Goal: Transaction & Acquisition: Book appointment/travel/reservation

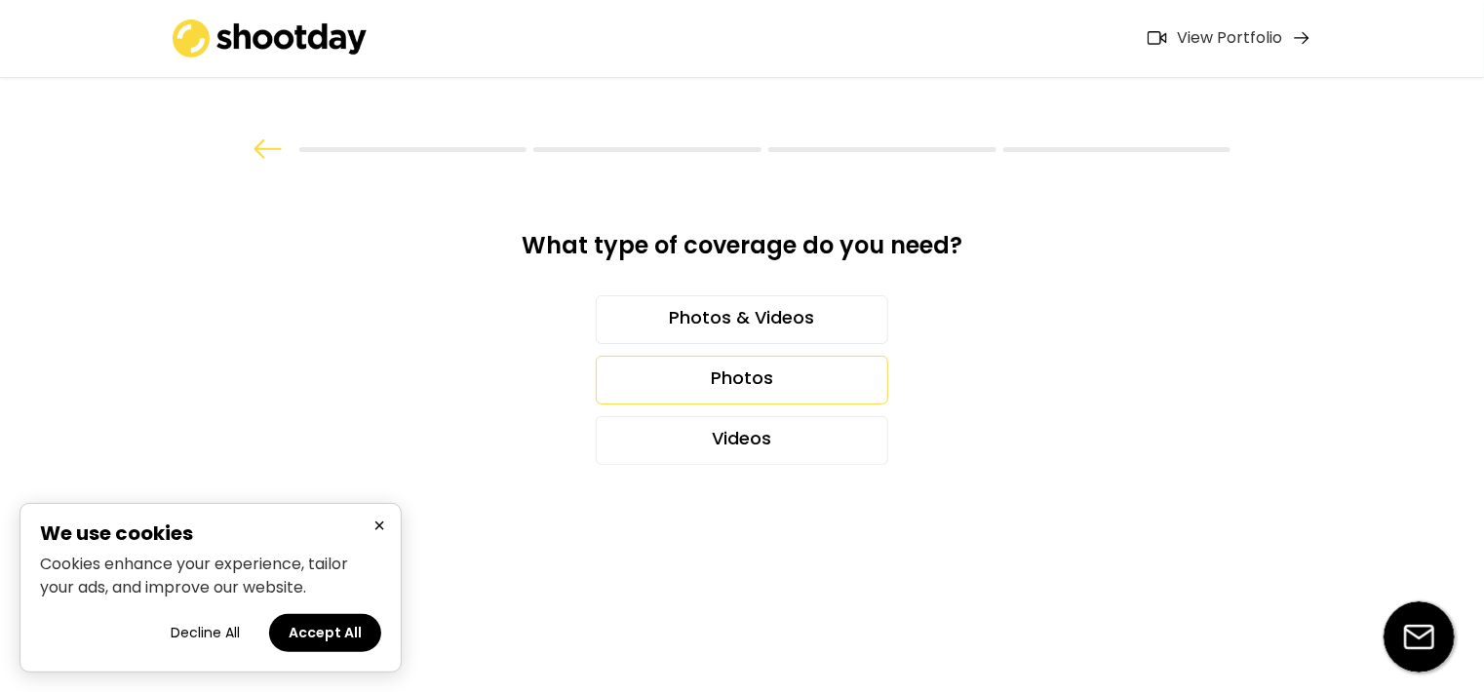
click at [678, 384] on div "Photos" at bounding box center [742, 380] width 292 height 49
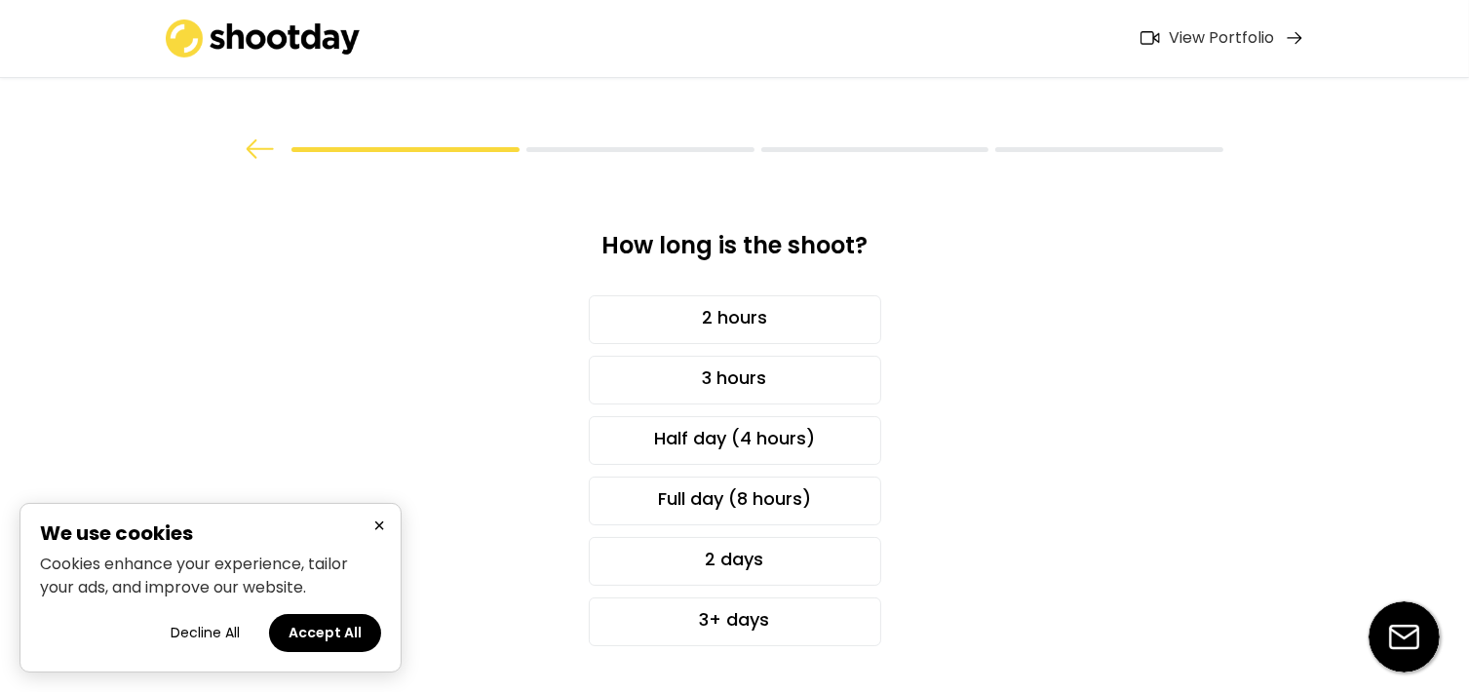
click at [728, 350] on div "3 hours" at bounding box center [735, 374] width 530 height 60
click at [726, 374] on div "3 hours" at bounding box center [735, 380] width 292 height 49
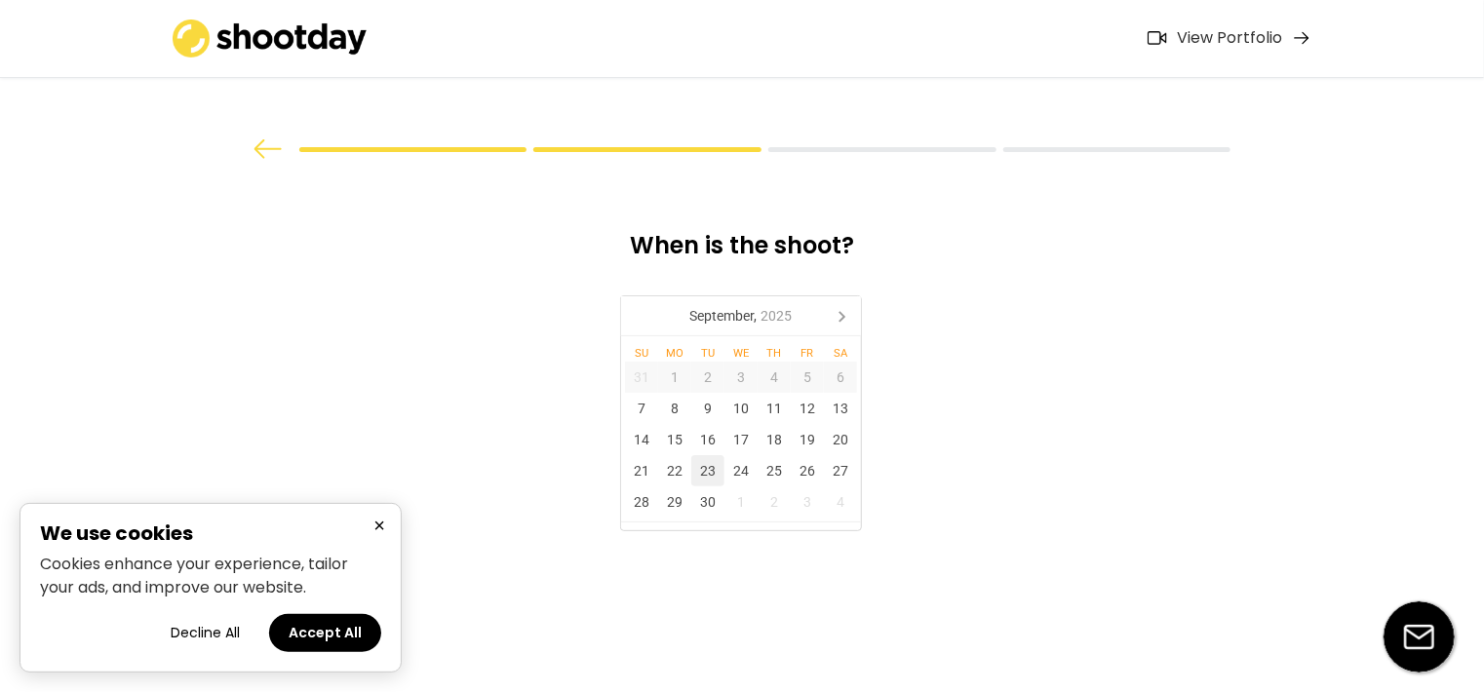
click at [715, 475] on div "23" at bounding box center [707, 470] width 33 height 31
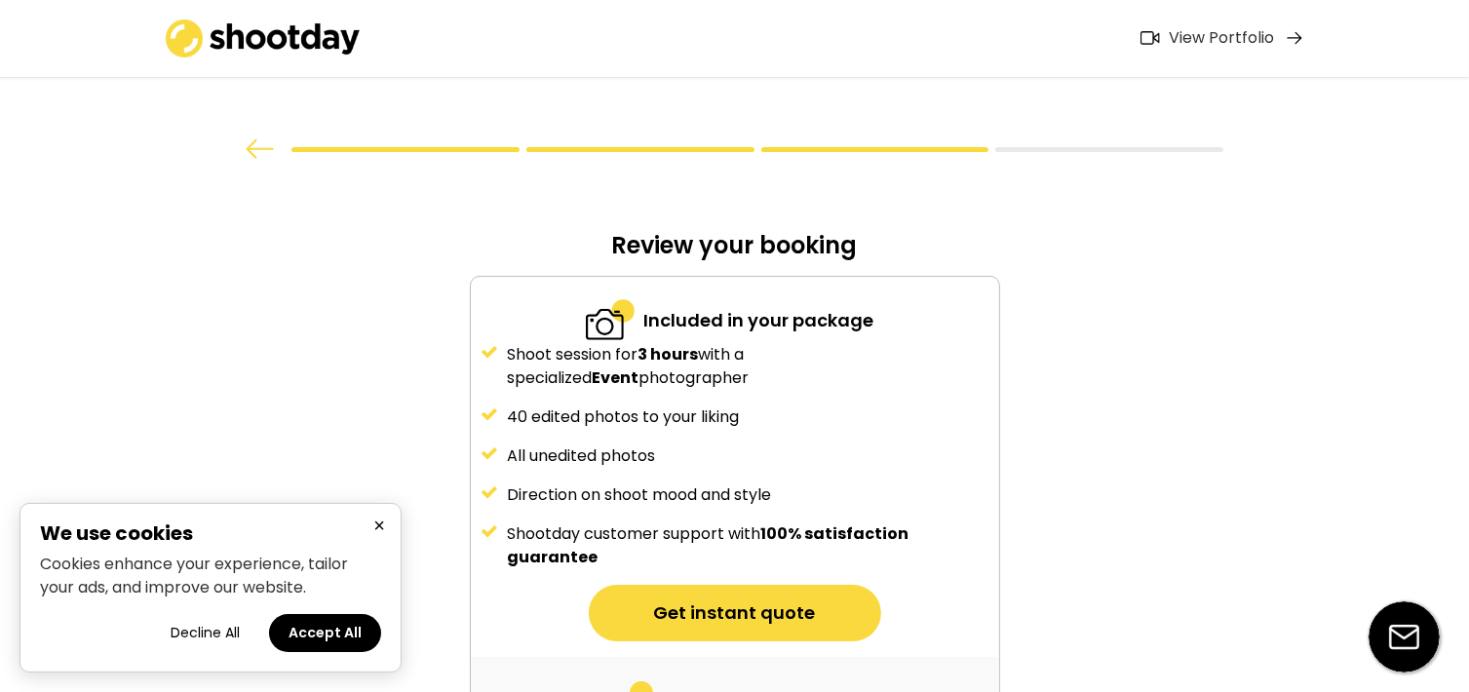
drag, startPoint x: 1262, startPoint y: 36, endPoint x: 1310, endPoint y: 54, distance: 50.9
drag, startPoint x: 1310, startPoint y: 54, endPoint x: 1209, endPoint y: 44, distance: 101.8
drag, startPoint x: 1209, startPoint y: 44, endPoint x: 1306, endPoint y: 98, distance: 111.7
click at [1308, 102] on div at bounding box center [735, 81] width 1170 height 162
click at [1187, 29] on div "View Portfolio" at bounding box center [1222, 38] width 105 height 20
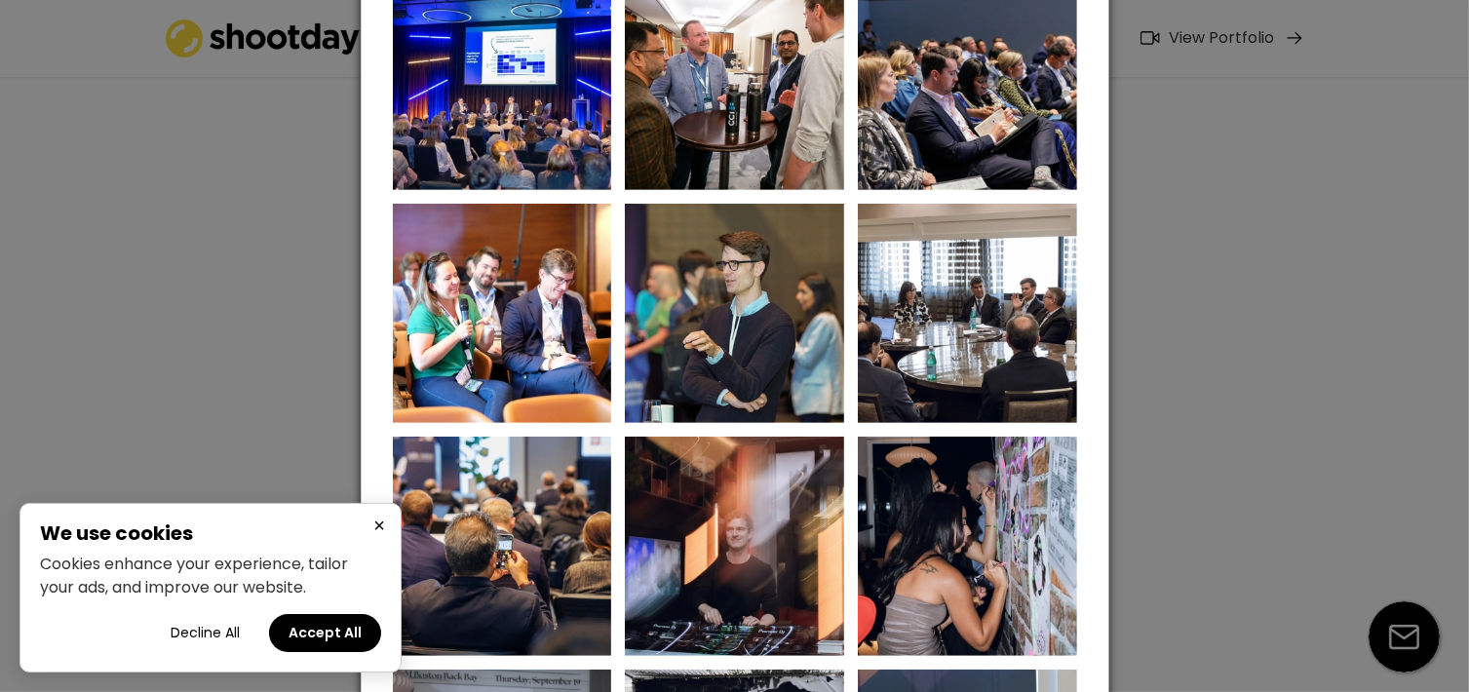
click at [1287, 384] on div at bounding box center [734, 346] width 1469 height 692
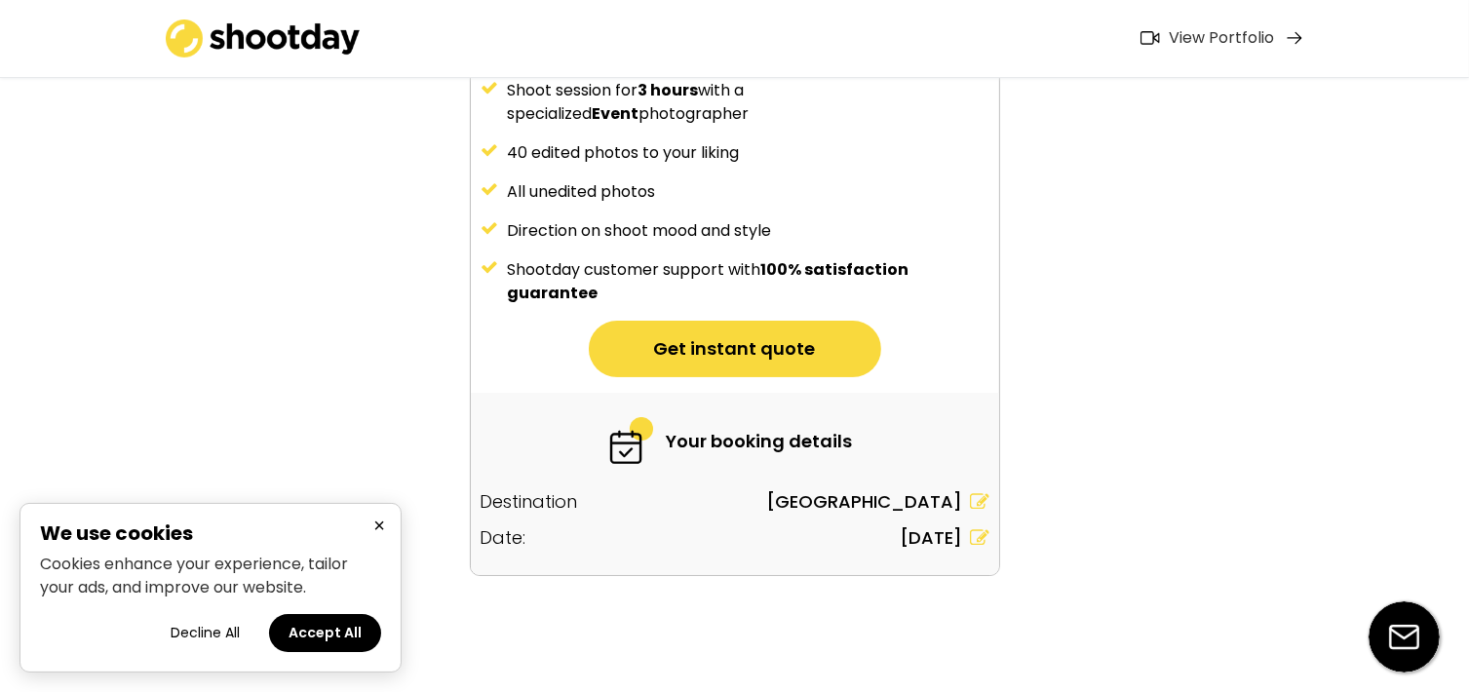
click at [784, 363] on button "Get instant quote" at bounding box center [735, 349] width 292 height 57
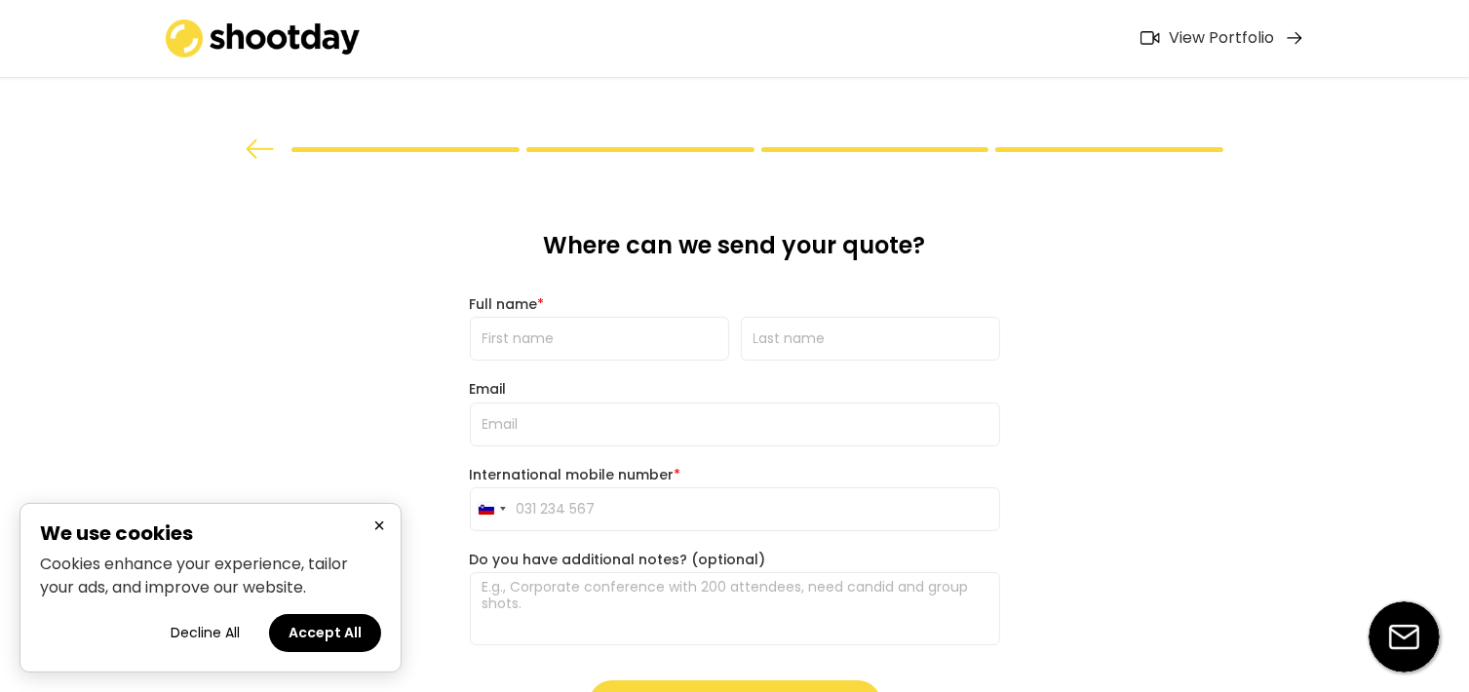
click at [663, 359] on input "input" at bounding box center [599, 339] width 259 height 44
type input "Matic"
type input "[PERSON_NAME]"
click at [607, 414] on input "email" at bounding box center [735, 425] width 530 height 44
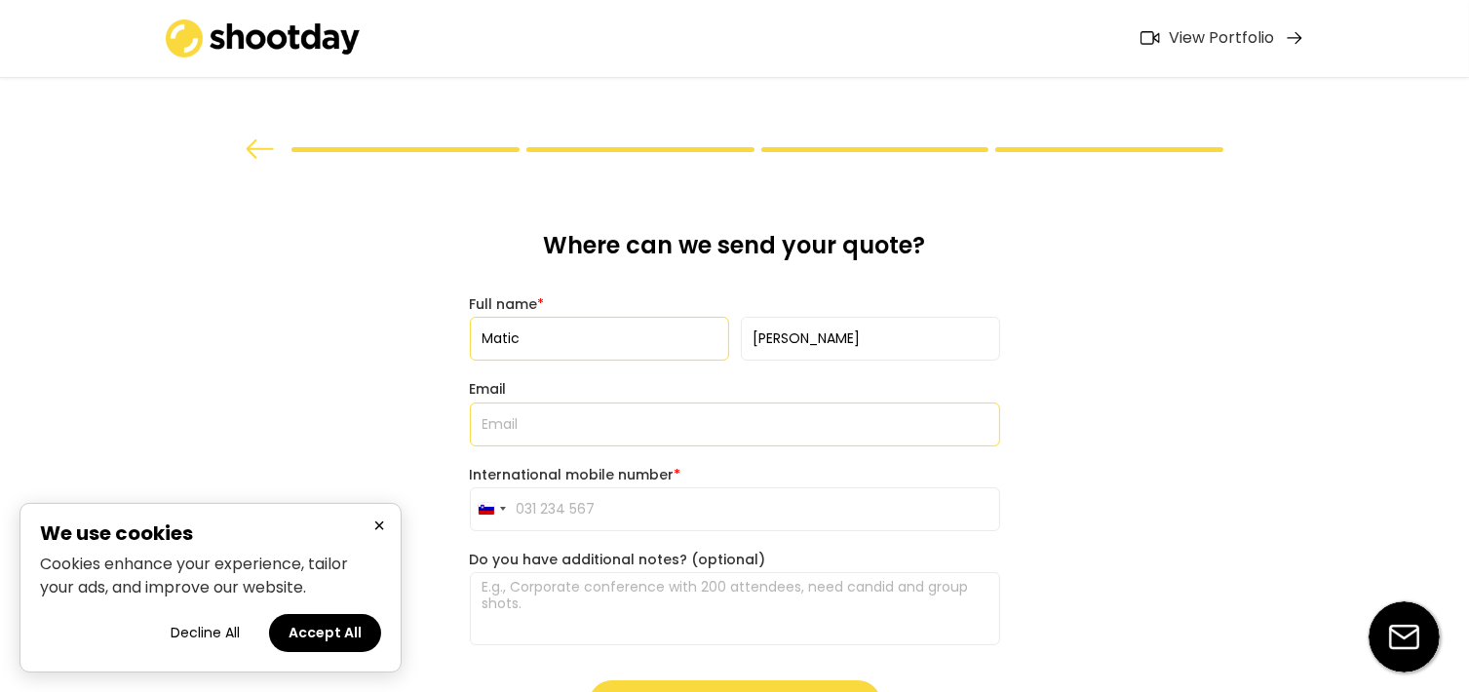
type input "[EMAIL_ADDRESS][PERSON_NAME][DOMAIN_NAME]"
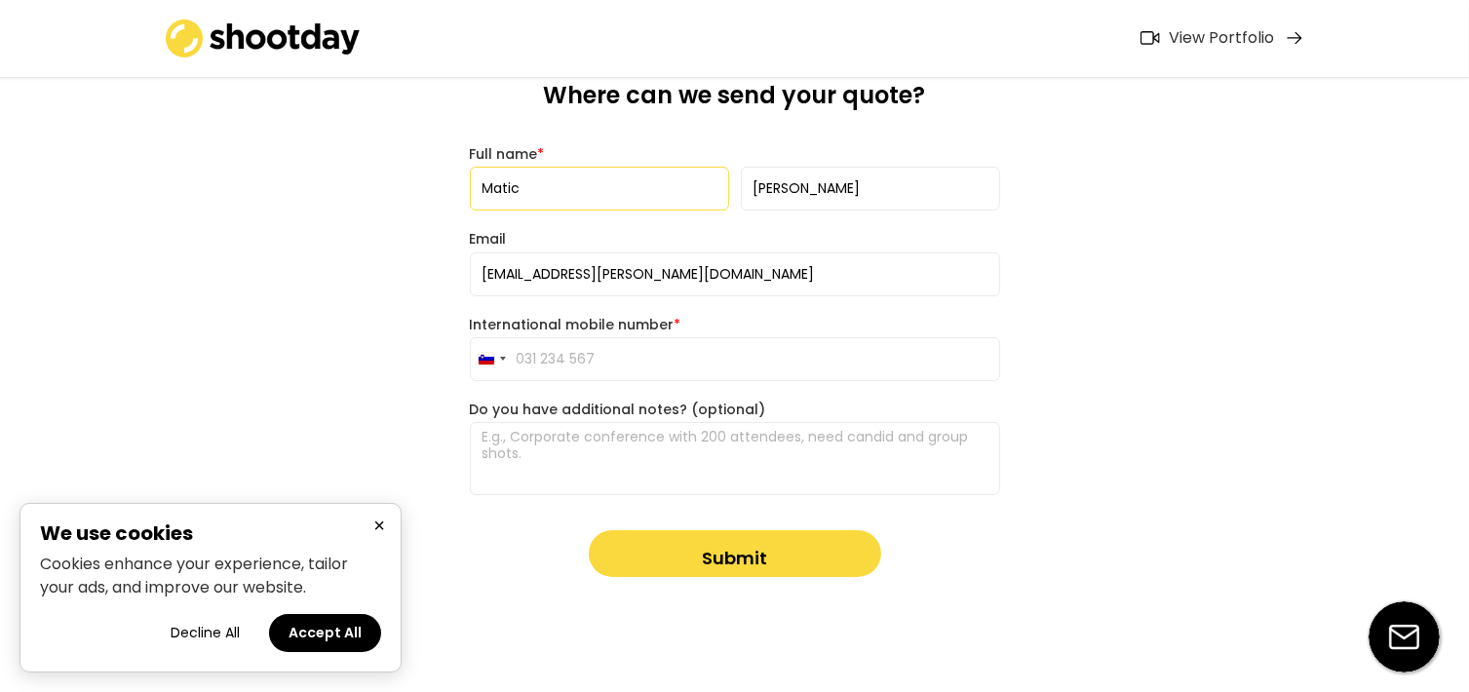
scroll to position [152, 0]
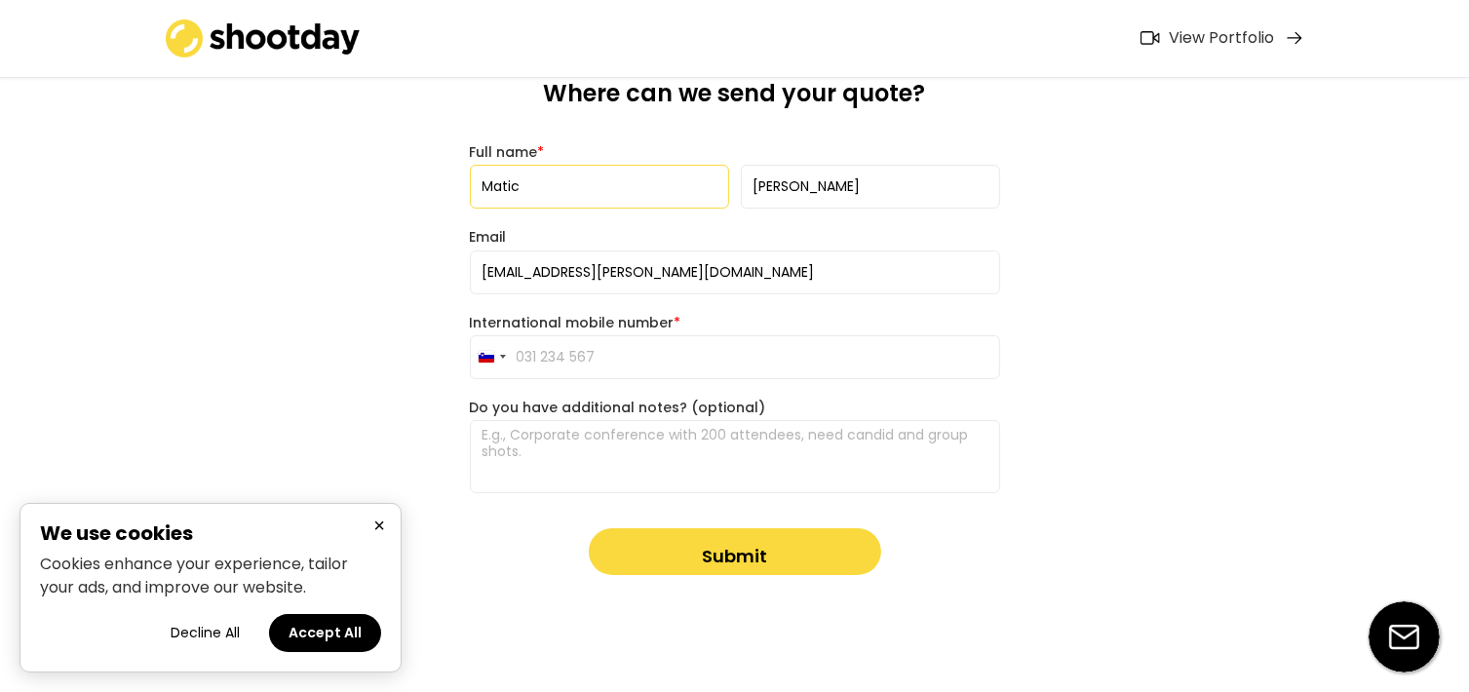
drag, startPoint x: 690, startPoint y: 469, endPoint x: 710, endPoint y: 497, distance: 34.3
click at [690, 469] on textarea at bounding box center [735, 456] width 530 height 73
click at [733, 560] on button "Submit" at bounding box center [735, 551] width 292 height 47
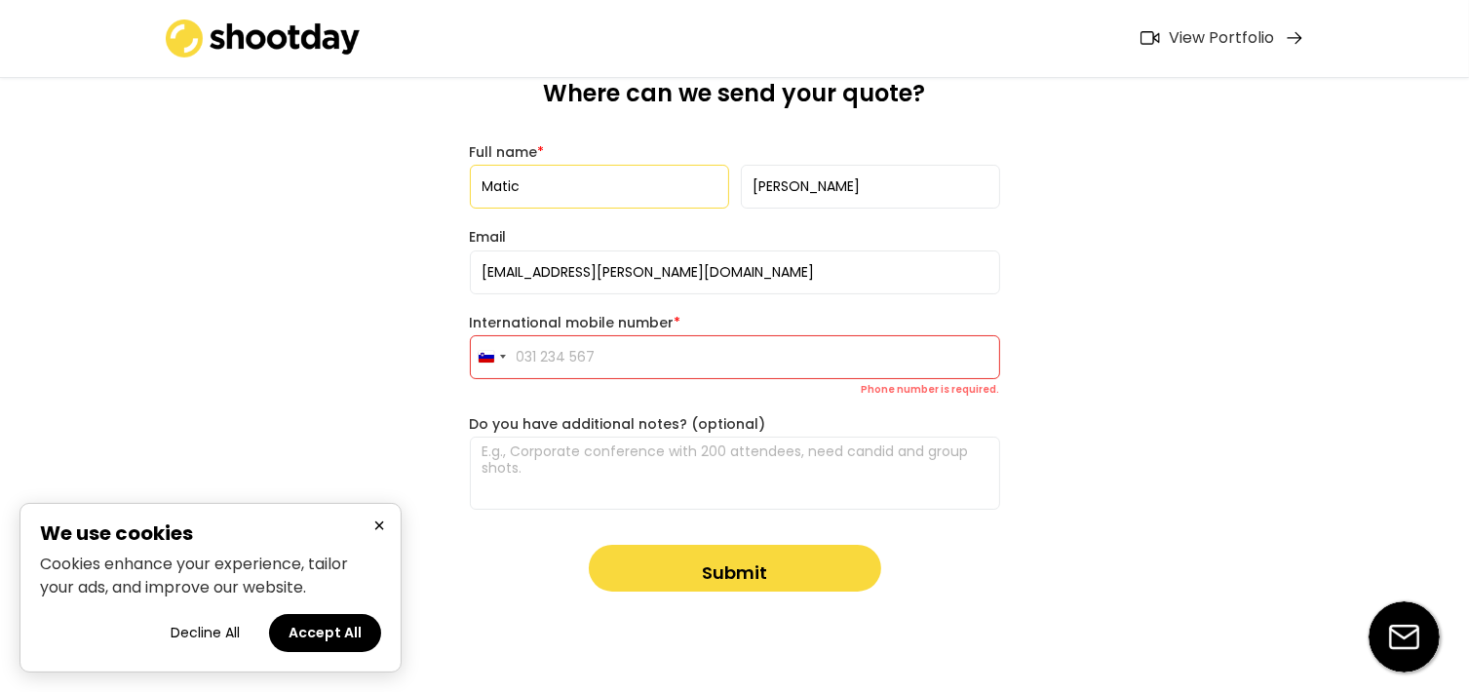
click at [705, 350] on input "tel" at bounding box center [735, 357] width 530 height 44
click at [697, 594] on div "Where can we send your quote? Full name * Email [EMAIL_ADDRESS][PERSON_NAME][DO…" at bounding box center [734, 335] width 561 height 650
click at [699, 578] on button "Submit" at bounding box center [735, 568] width 292 height 47
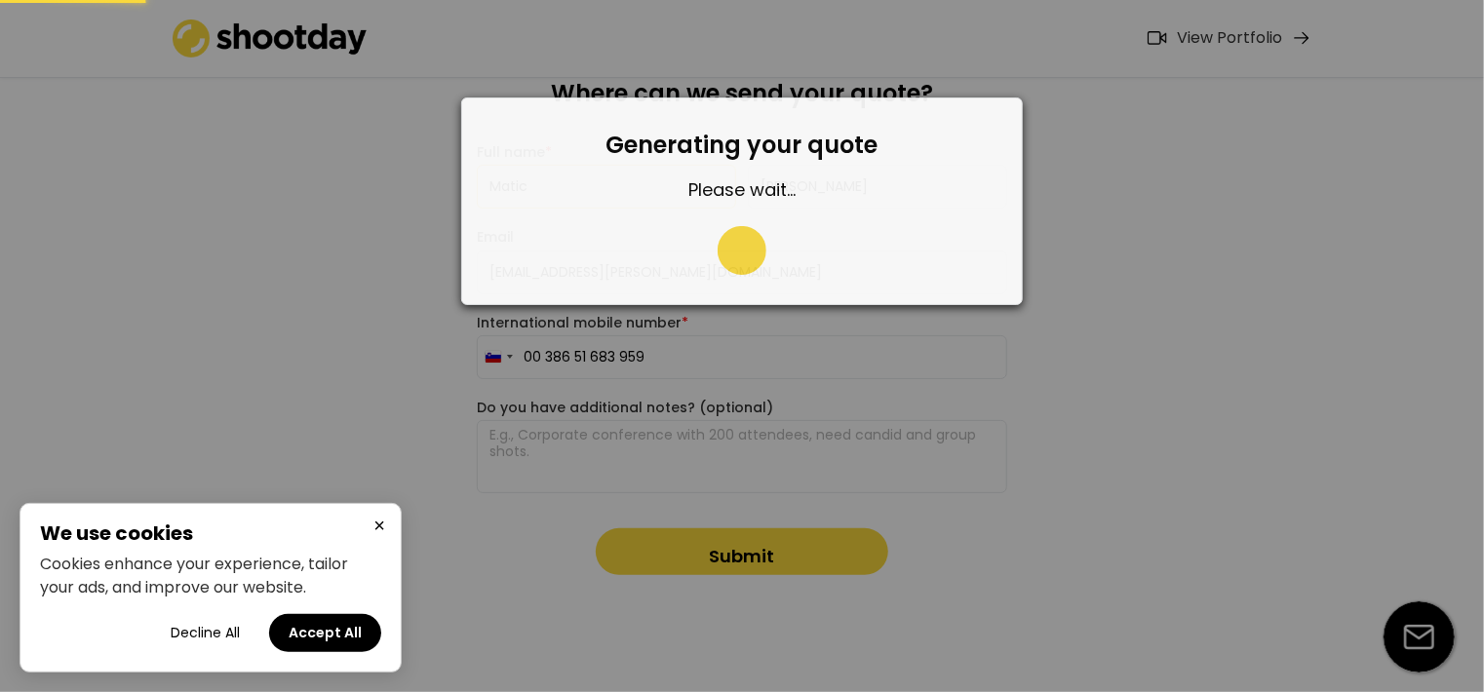
click at [747, 566] on div at bounding box center [742, 346] width 1484 height 692
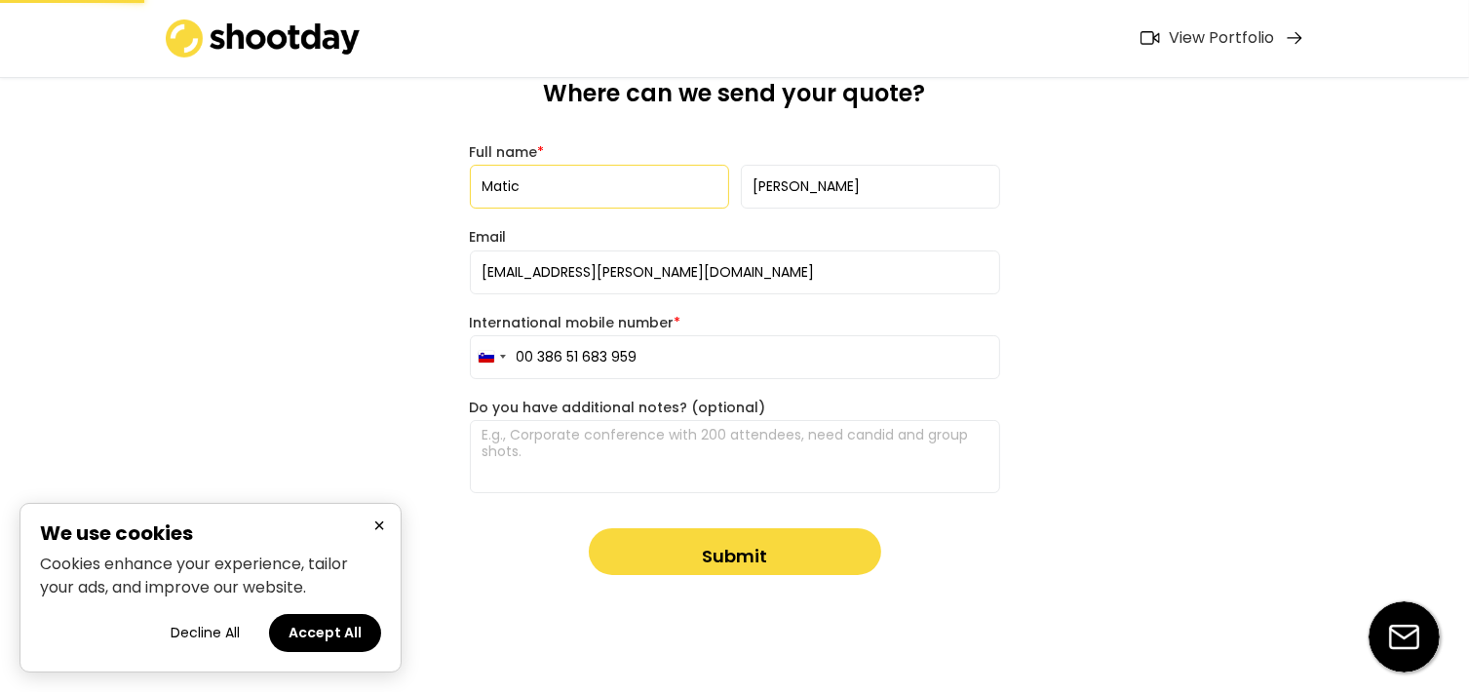
type input "051 683 959"
